Goal: Information Seeking & Learning: Learn about a topic

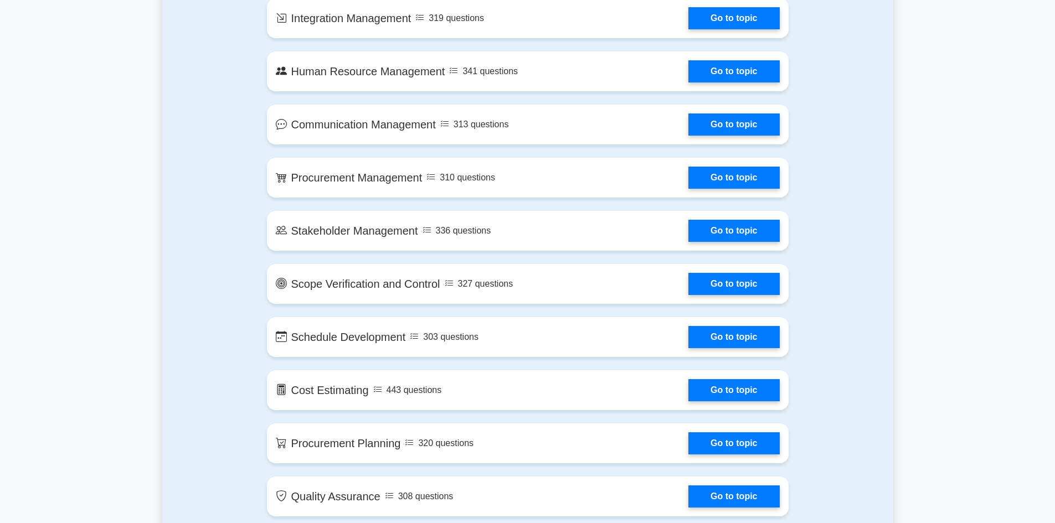
scroll to position [941, 0]
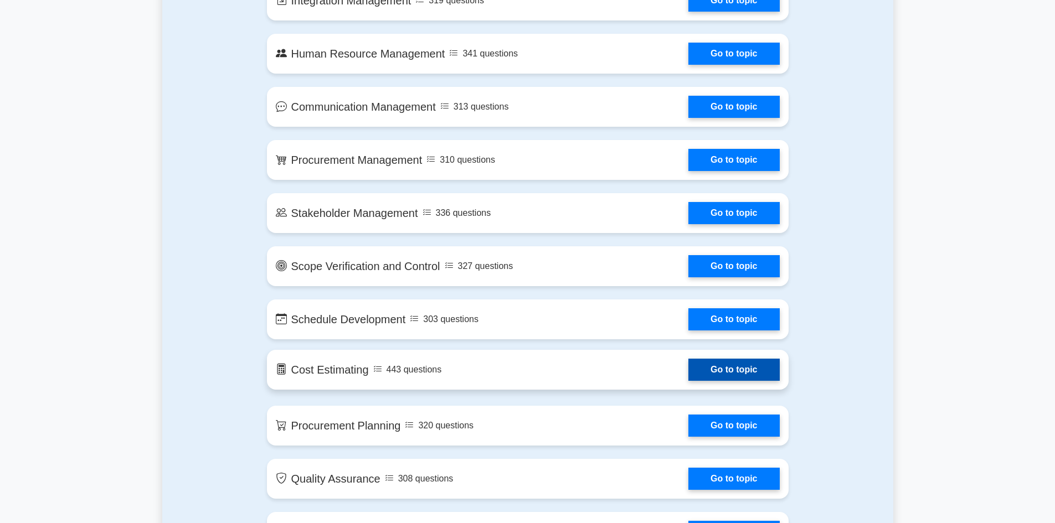
click at [753, 372] on link "Go to topic" at bounding box center [733, 370] width 91 height 22
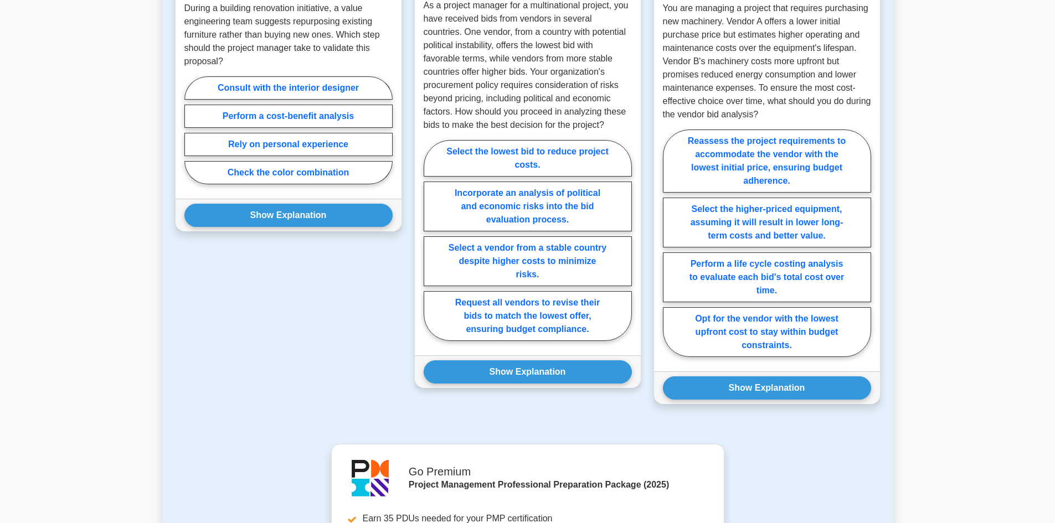
scroll to position [609, 0]
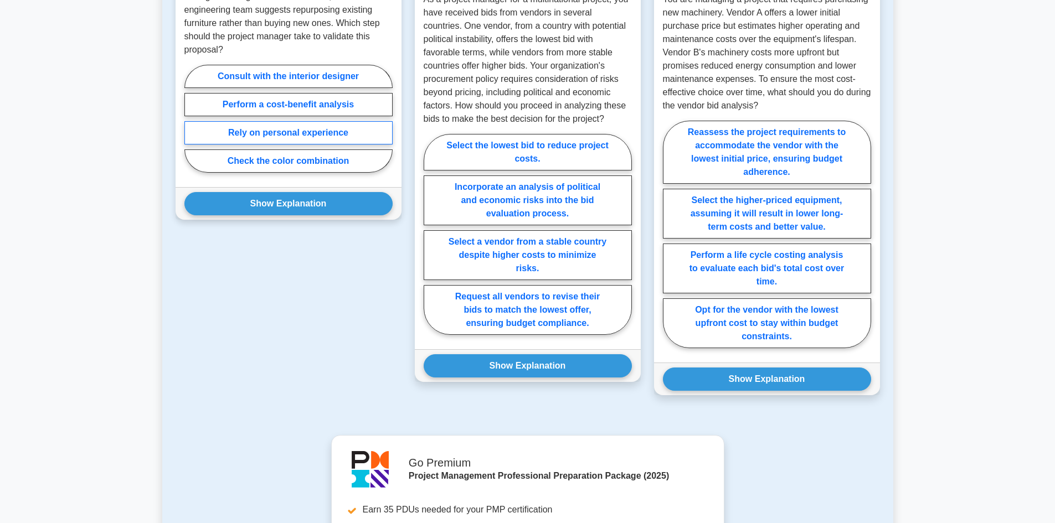
click at [328, 133] on label "Rely on personal experience" at bounding box center [288, 132] width 208 height 23
click at [192, 126] on input "Rely on personal experience" at bounding box center [187, 122] width 7 height 7
radio input "true"
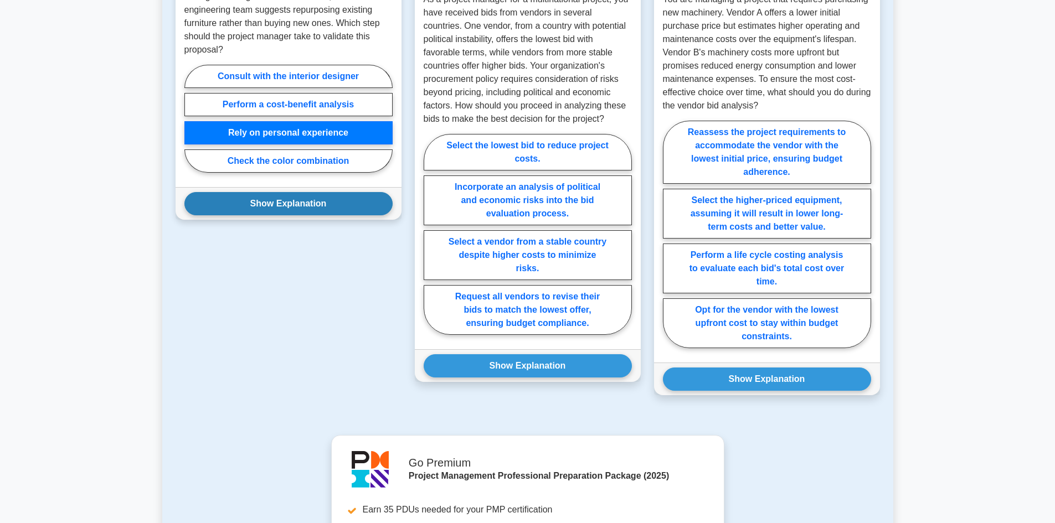
click at [245, 214] on button "Show Explanation" at bounding box center [288, 203] width 208 height 23
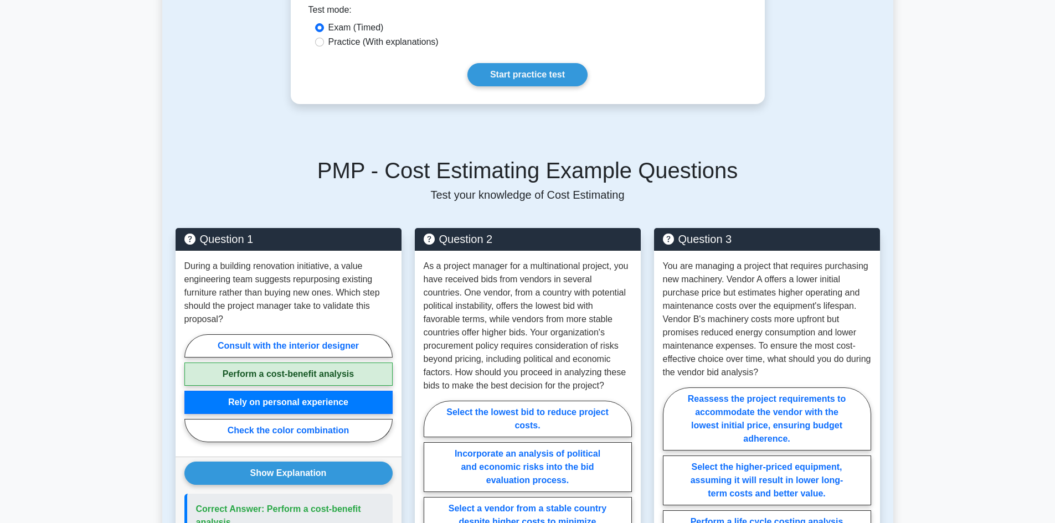
scroll to position [332, 0]
